Goal: Task Accomplishment & Management: Manage account settings

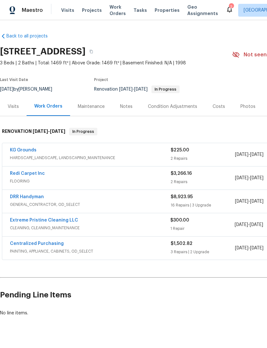
scroll to position [12, 0]
click at [20, 202] on span "GENERAL_CONTRACTOR, OD_SELECT" at bounding box center [90, 205] width 161 height 6
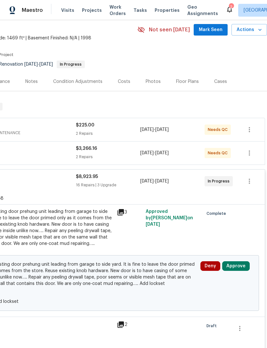
scroll to position [22, 95]
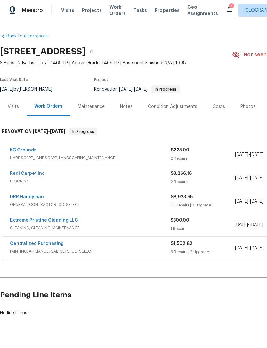
scroll to position [12, 0]
click at [24, 202] on span "GENERAL_CONTRACTOR, OD_SELECT" at bounding box center [90, 205] width 161 height 6
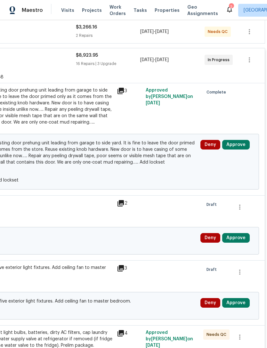
scroll to position [146, 95]
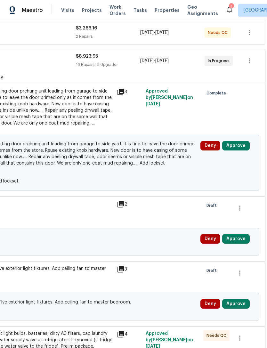
click at [239, 234] on button "Approve" at bounding box center [236, 239] width 28 height 10
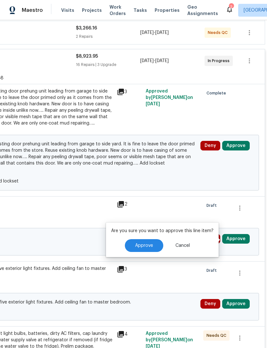
click at [157, 239] on button "Approve" at bounding box center [144, 245] width 38 height 13
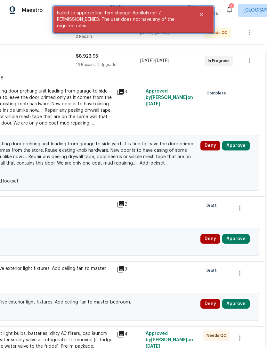
click at [204, 8] on button "Close" at bounding box center [201, 14] width 21 height 13
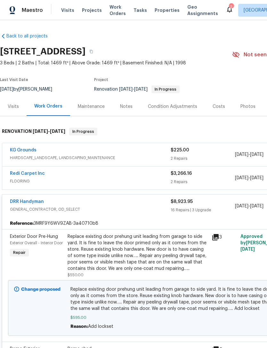
scroll to position [0, 0]
click at [11, 172] on link "Redi Carpet Inc" at bounding box center [27, 174] width 35 height 4
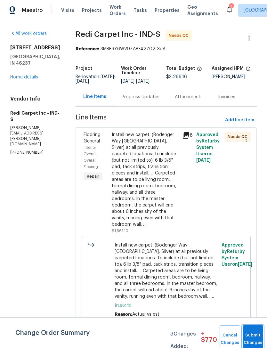
click at [252, 336] on button "Submit Changes" at bounding box center [253, 340] width 21 height 28
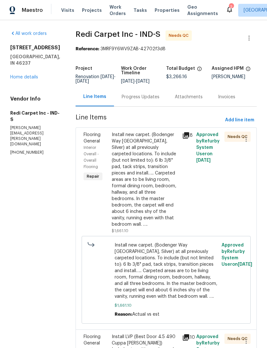
click at [138, 100] on div "Progress Updates" at bounding box center [141, 97] width 38 height 6
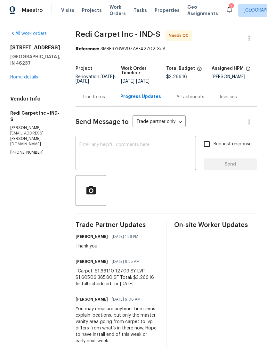
click at [94, 100] on div "Line Items" at bounding box center [94, 97] width 22 height 6
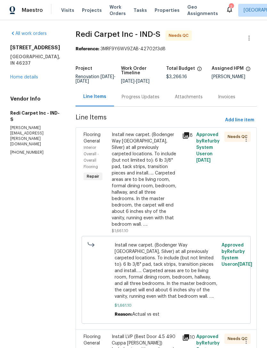
click at [136, 100] on div "Progress Updates" at bounding box center [141, 97] width 38 height 6
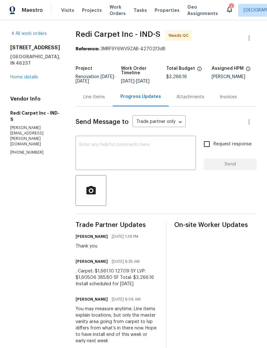
click at [20, 75] on link "Home details" at bounding box center [24, 77] width 28 height 4
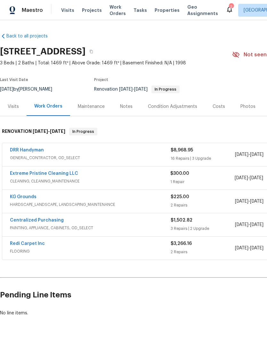
click at [25, 148] on link "DRR Handyman" at bounding box center [27, 150] width 34 height 4
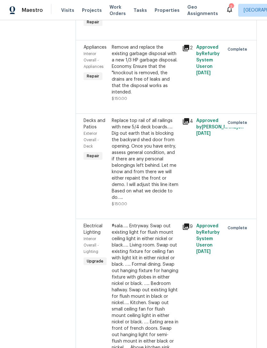
scroll to position [1699, 0]
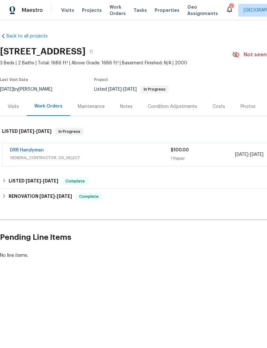
click at [159, 11] on span "Properties" at bounding box center [167, 10] width 25 height 6
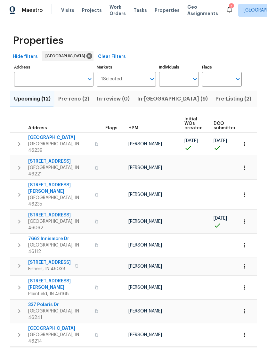
click at [188, 80] on input "Individuals" at bounding box center [174, 79] width 30 height 15
type input "[PERSON_NAME]"
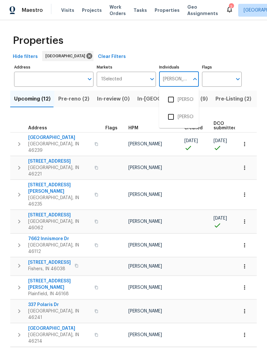
click at [174, 102] on input "checkbox" at bounding box center [170, 99] width 13 height 13
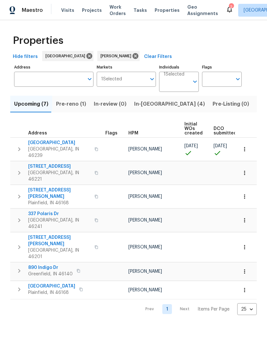
click at [257, 104] on span "Listed (19)" at bounding box center [270, 104] width 27 height 9
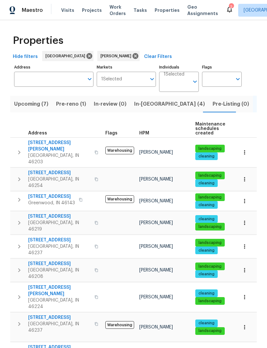
click at [44, 214] on span "[STREET_ADDRESS]" at bounding box center [59, 217] width 63 height 6
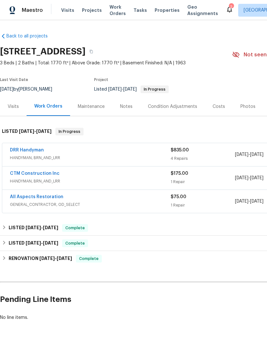
click at [24, 152] on link "DRR Handyman" at bounding box center [27, 150] width 34 height 4
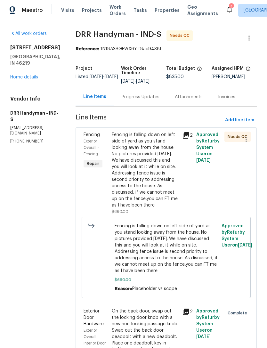
click at [169, 166] on div "Fencing is falling down on left side of yard as you stand looking away from the…" at bounding box center [145, 170] width 67 height 77
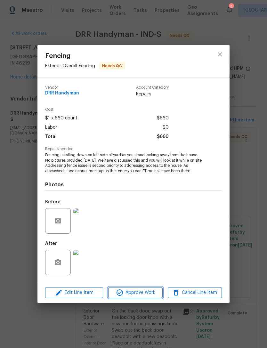
click at [154, 297] on span "Approve Work" at bounding box center [135, 293] width 50 height 8
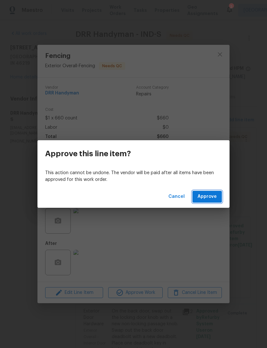
click at [213, 200] on span "Approve" at bounding box center [207, 197] width 19 height 8
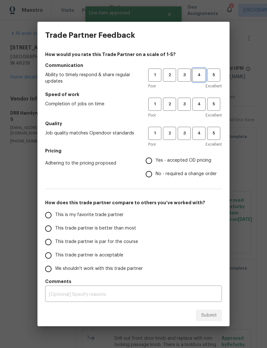
click at [199, 74] on span "4" at bounding box center [199, 74] width 12 height 7
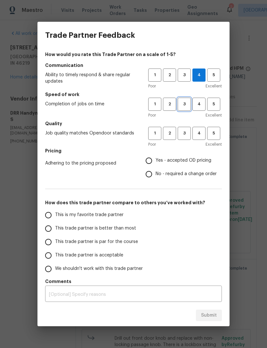
click at [186, 105] on span "3" at bounding box center [185, 104] width 12 height 7
click at [185, 134] on span "3" at bounding box center [185, 133] width 12 height 7
click at [52, 242] on input "This trade partner is par for the course" at bounding box center [48, 242] width 13 height 13
radio input "true"
click at [64, 293] on textarea at bounding box center [133, 295] width 169 height 4
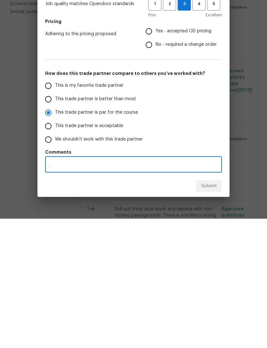
scroll to position [21, 0]
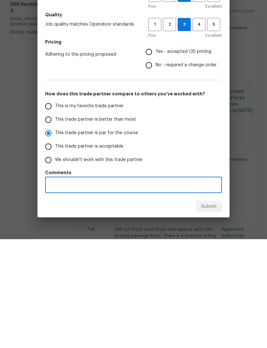
type textarea "."
click at [216, 209] on div "This is my favorite trade partner This trade partner is better than most This t…" at bounding box center [133, 242] width 177 height 67
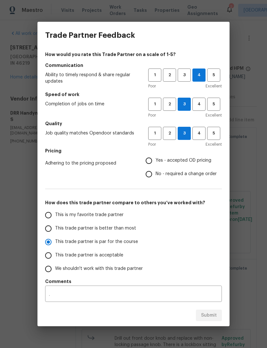
click at [150, 163] on input "Yes - accepted OD pricing" at bounding box center [148, 160] width 13 height 13
click at [211, 320] on button "Submit" at bounding box center [209, 316] width 26 height 12
radio input "false"
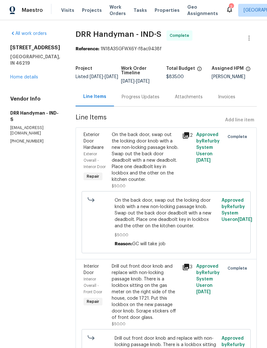
scroll to position [0, 0]
click at [19, 75] on link "Home details" at bounding box center [24, 77] width 28 height 4
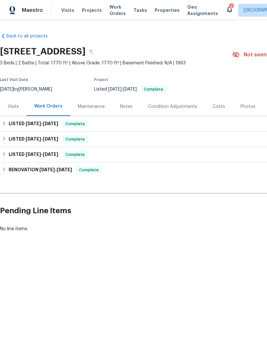
click at [156, 13] on span "Properties" at bounding box center [167, 10] width 25 height 6
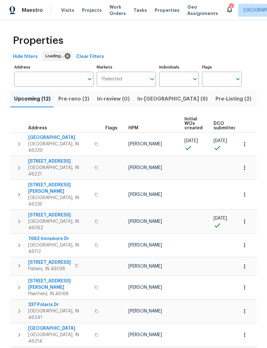
click at [187, 80] on input "Individuals" at bounding box center [174, 79] width 30 height 15
click at [191, 81] on icon "Open" at bounding box center [195, 79] width 8 height 8
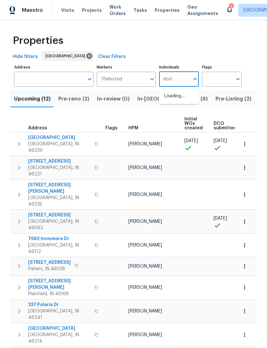
type input "[PERSON_NAME]"
click at [187, 98] on li "[PERSON_NAME]" at bounding box center [178, 99] width 29 height 13
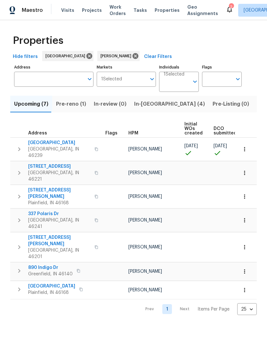
click at [257, 104] on span "Listed (19)" at bounding box center [270, 104] width 27 height 9
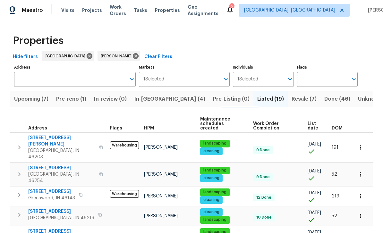
click at [267, 99] on span "Resale (7)" at bounding box center [303, 99] width 25 height 9
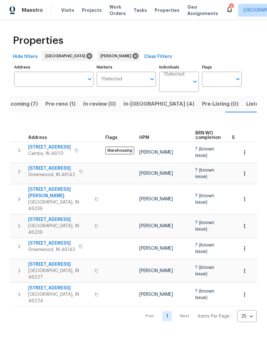
click at [247, 105] on span "Listed (19)" at bounding box center [260, 104] width 27 height 9
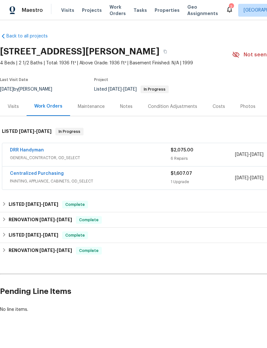
click at [23, 151] on link "DRR Handyman" at bounding box center [27, 150] width 34 height 4
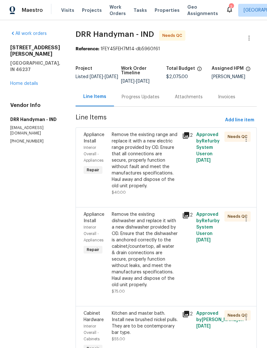
click at [114, 170] on div "Remove the existing range and replace it with a new electric range provided by …" at bounding box center [145, 161] width 67 height 58
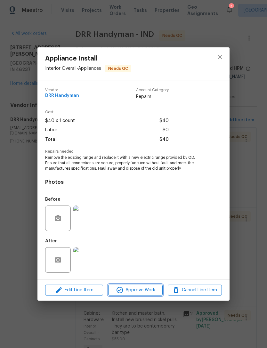
click at [152, 294] on span "Approve Work" at bounding box center [135, 291] width 50 height 8
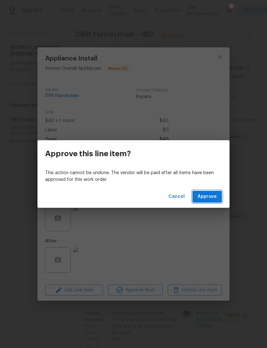
click at [217, 196] on button "Approve" at bounding box center [207, 197] width 29 height 12
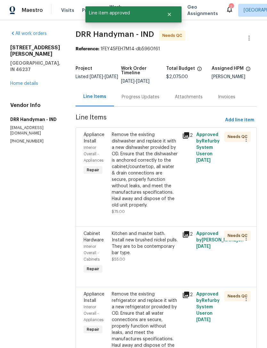
click at [155, 177] on div "Remove the existing dishwasher and replace it with a new dishwasher provided by…" at bounding box center [145, 170] width 67 height 77
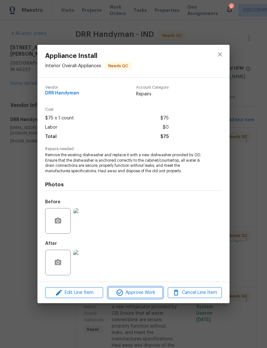
click at [151, 294] on span "Approve Work" at bounding box center [135, 293] width 50 height 8
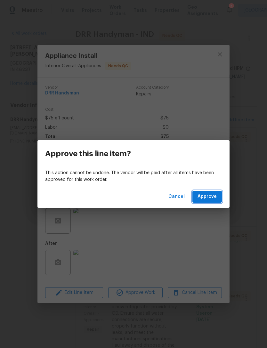
click at [211, 198] on span "Approve" at bounding box center [207, 197] width 19 height 8
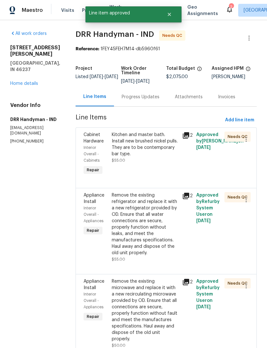
click at [152, 156] on div "Kitchen and master bath. Install new brushed nickel pulls. They are to be conte…" at bounding box center [145, 148] width 67 height 32
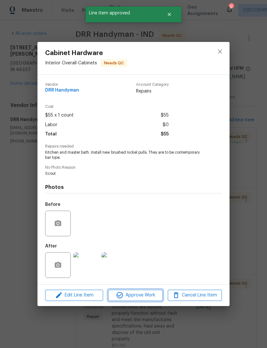
click at [152, 298] on span "Approve Work" at bounding box center [135, 296] width 50 height 8
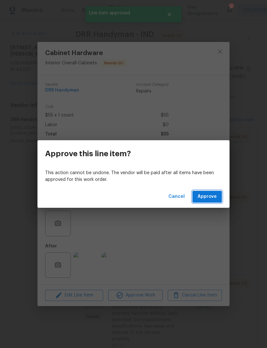
click at [214, 198] on span "Approve" at bounding box center [207, 197] width 19 height 8
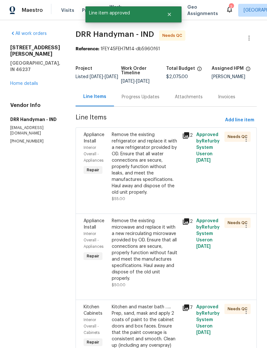
click at [157, 166] on div "Remove the existing refrigerator and replace it with a new refrigerator provide…" at bounding box center [145, 164] width 67 height 64
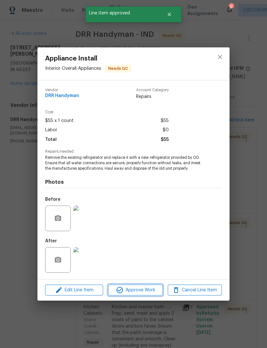
click at [153, 290] on span "Approve Work" at bounding box center [135, 291] width 50 height 8
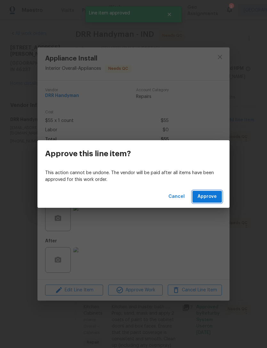
click at [213, 202] on button "Approve" at bounding box center [207, 197] width 29 height 12
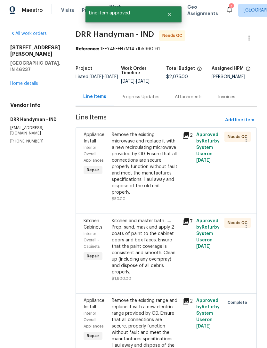
click at [150, 241] on div "Kitchen and master bath ….. Prep, sand, mask and apply 2 coats of paint to the …" at bounding box center [145, 247] width 67 height 58
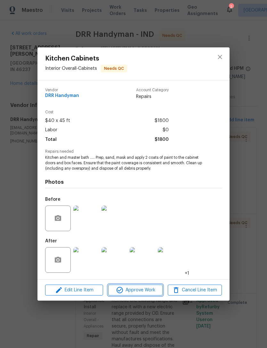
click at [150, 290] on span "Approve Work" at bounding box center [135, 291] width 50 height 8
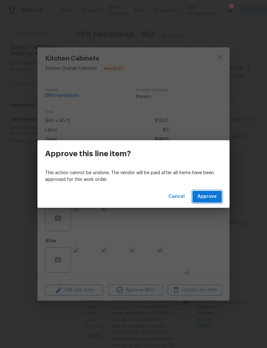
click at [214, 201] on button "Approve" at bounding box center [207, 197] width 29 height 12
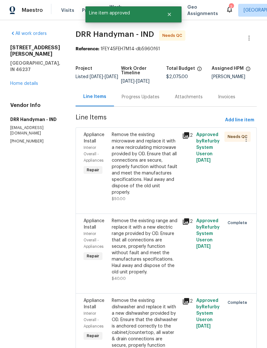
click at [152, 165] on div "Remove the existing microwave and replace it with a new recirculating microwave…" at bounding box center [145, 164] width 67 height 64
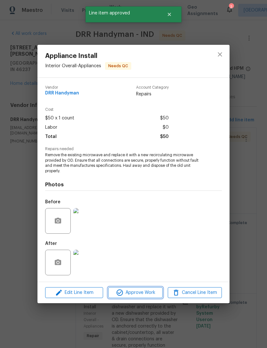
click at [150, 291] on span "Approve Work" at bounding box center [135, 293] width 50 height 8
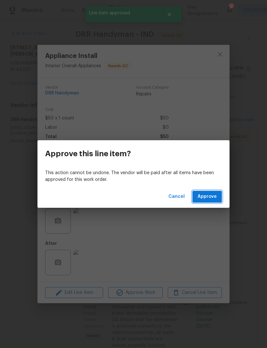
click at [216, 199] on span "Approve" at bounding box center [207, 197] width 19 height 8
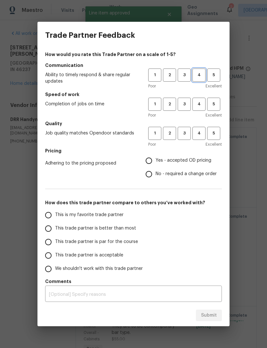
click at [201, 76] on span "4" at bounding box center [199, 74] width 12 height 7
click at [186, 106] on span "3" at bounding box center [185, 104] width 12 height 7
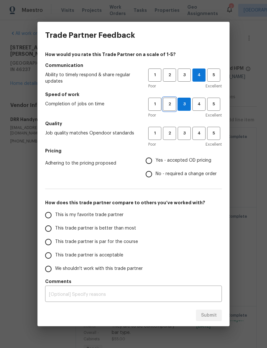
click at [170, 105] on span "2" at bounding box center [170, 104] width 12 height 7
click at [187, 134] on span "3" at bounding box center [185, 133] width 12 height 7
click at [153, 174] on input "No - required a change order" at bounding box center [148, 174] width 13 height 13
radio input "true"
click at [130, 243] on span "This trade partner is par for the course" at bounding box center [96, 242] width 83 height 7
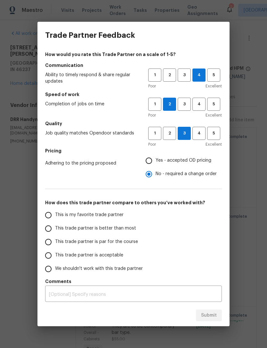
click at [55, 243] on input "This trade partner is par for the course" at bounding box center [48, 242] width 13 height 13
click at [216, 313] on span "Submit" at bounding box center [209, 316] width 16 height 8
radio input "true"
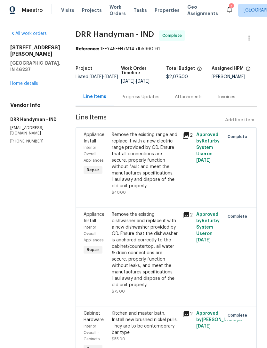
click at [165, 12] on span "Properties" at bounding box center [167, 10] width 25 height 6
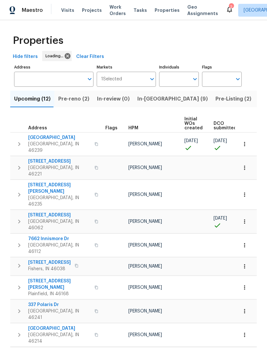
click at [168, 82] on input "Individuals" at bounding box center [174, 79] width 30 height 15
type input "[PERSON_NAME]"
click at [216, 101] on span "Pre-Listing (2)" at bounding box center [234, 99] width 36 height 9
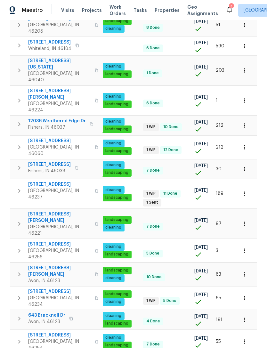
scroll to position [21, 0]
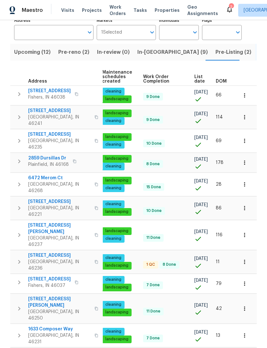
scroll to position [21, 0]
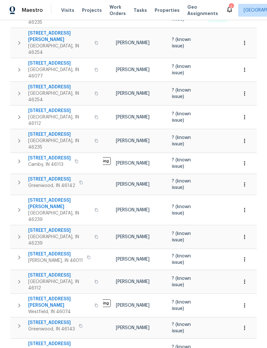
scroll to position [0, 17]
